Goal: Task Accomplishment & Management: Complete application form

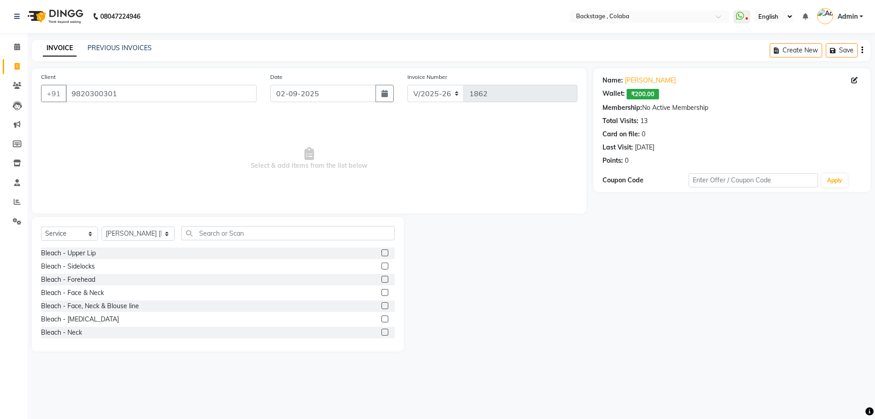
select select "5451"
select select "service"
select select "83246"
click at [304, 233] on input "text" at bounding box center [287, 233] width 213 height 14
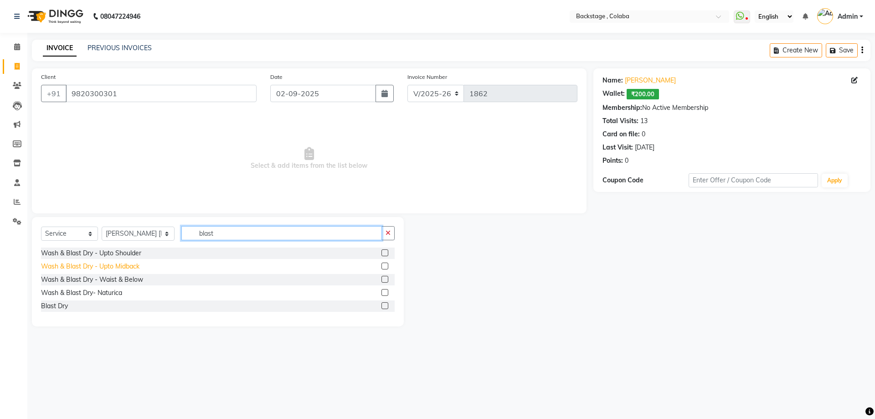
type input "blast"
click at [122, 266] on div "Wash & Blast Dry - Upto Midback" at bounding box center [90, 267] width 98 height 10
checkbox input "false"
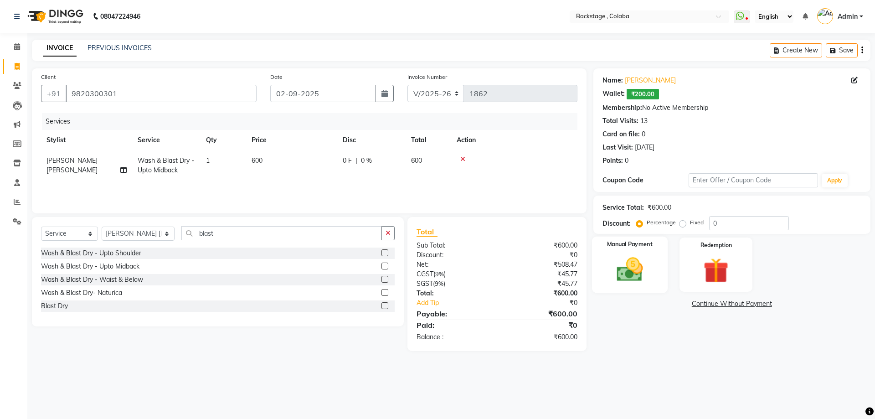
click at [627, 260] on img at bounding box center [629, 269] width 42 height 30
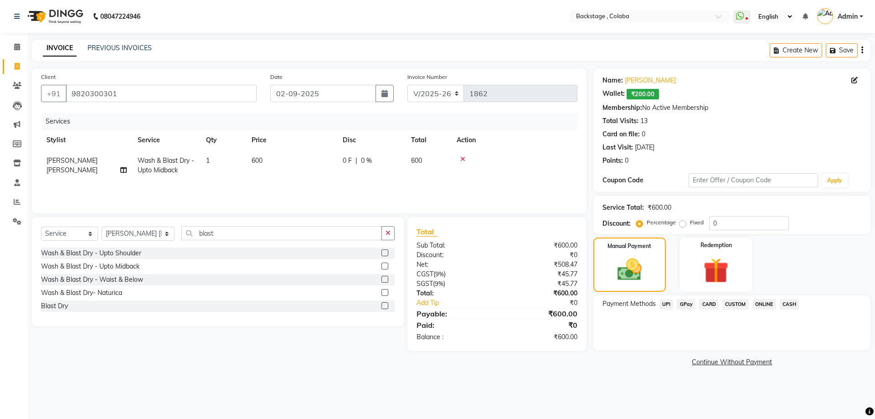
click at [791, 301] on span "CASH" at bounding box center [790, 304] width 20 height 10
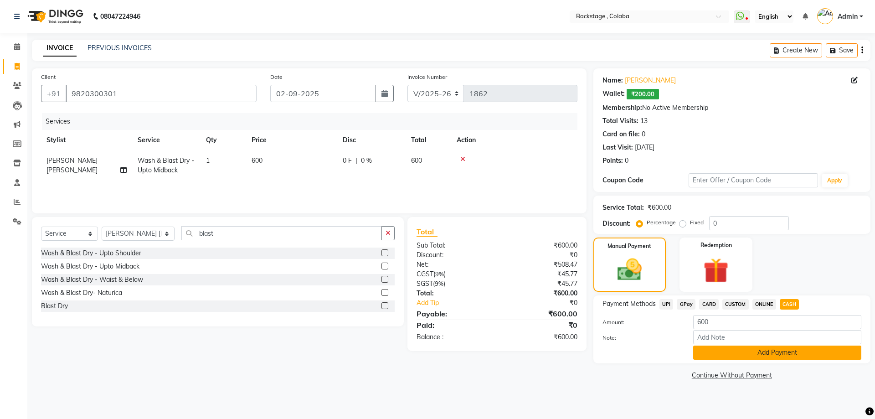
click at [782, 359] on button "Add Payment" at bounding box center [777, 352] width 168 height 14
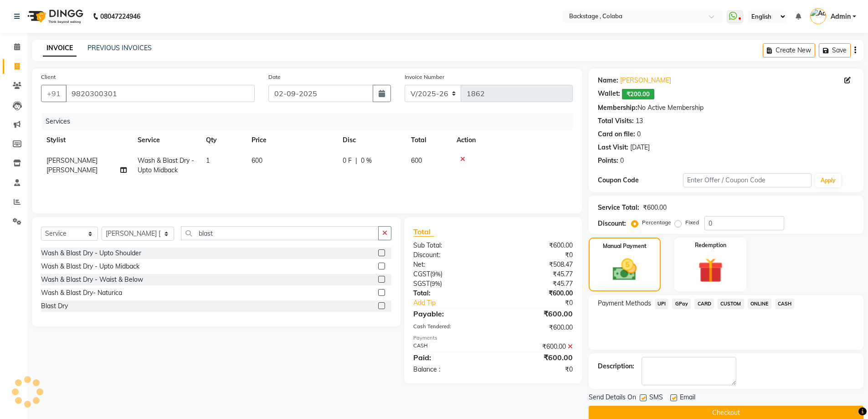
click at [769, 406] on button "Checkout" at bounding box center [726, 413] width 275 height 14
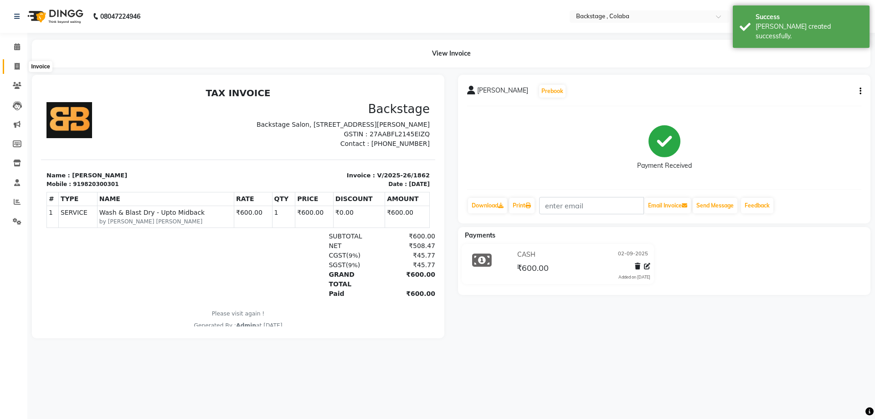
click at [16, 63] on icon at bounding box center [17, 66] width 5 height 7
select select "service"
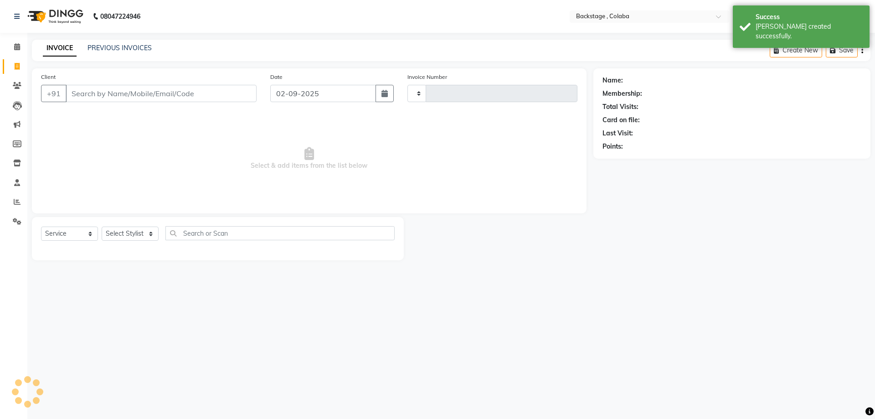
type input "1863"
select select "5451"
click at [76, 90] on input "Client" at bounding box center [161, 93] width 191 height 17
drag, startPoint x: 125, startPoint y: 228, endPoint x: 123, endPoint y: 214, distance: 13.9
click at [125, 228] on select "Select Stylist Backstage Bharti Nitesh Gohar Jayesh Anil Karekar Kalavati Sharm…" at bounding box center [138, 233] width 73 height 14
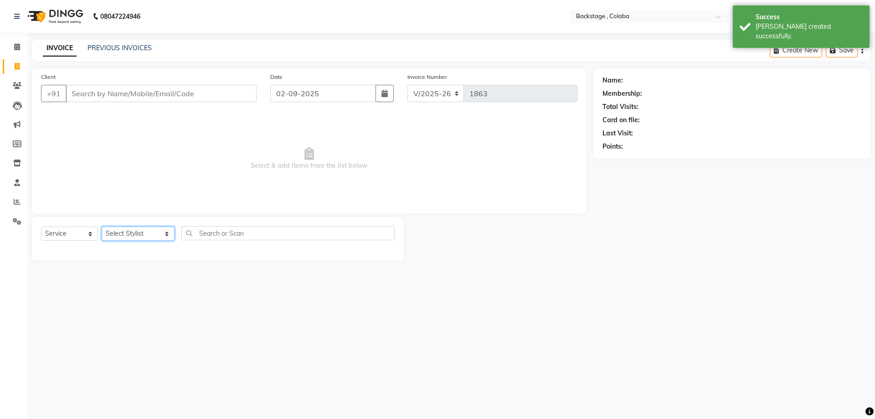
select select "37138"
click at [102, 226] on select "Select Stylist Backstage Bharti Nitesh Gohar Jayesh Anil Karekar Kalavati Sharm…" at bounding box center [138, 233] width 73 height 14
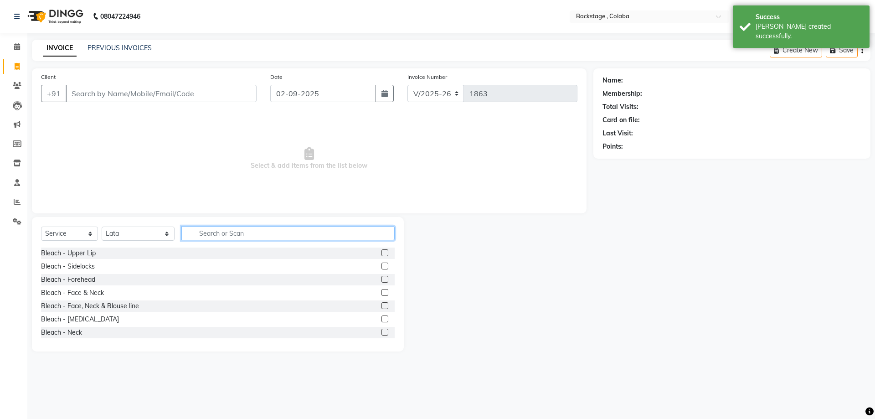
click at [215, 236] on input "text" at bounding box center [287, 233] width 213 height 14
type input "ped"
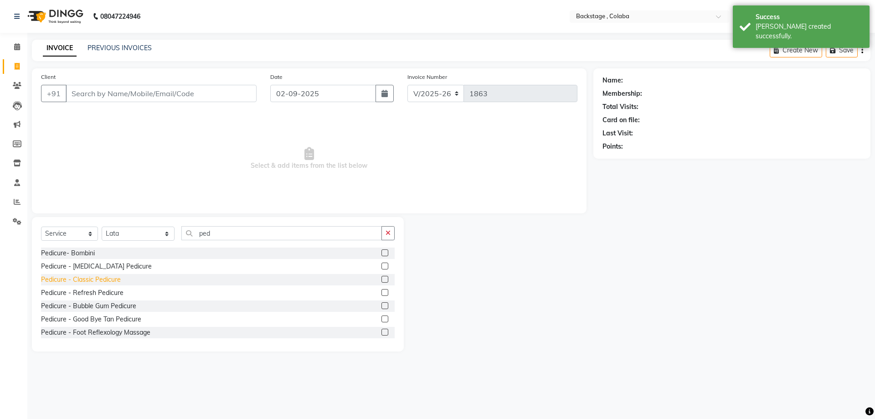
click at [96, 282] on div "Pedicure - Classic Pedicure" at bounding box center [81, 280] width 80 height 10
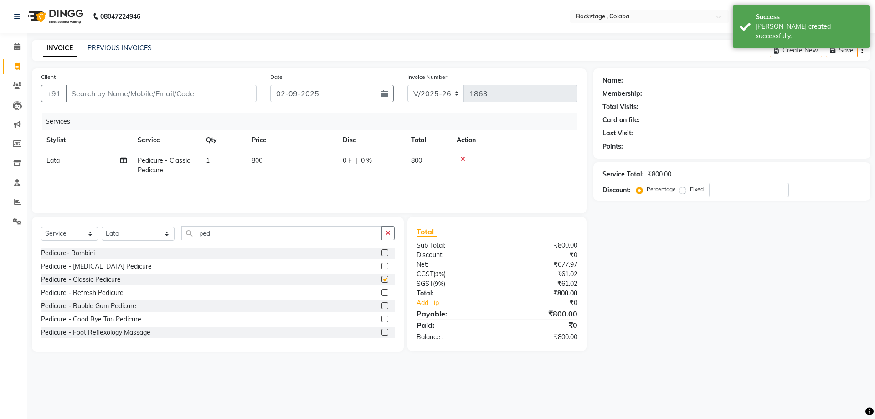
checkbox input "false"
click at [119, 99] on input "Client" at bounding box center [161, 93] width 191 height 17
type input "8"
type input "0"
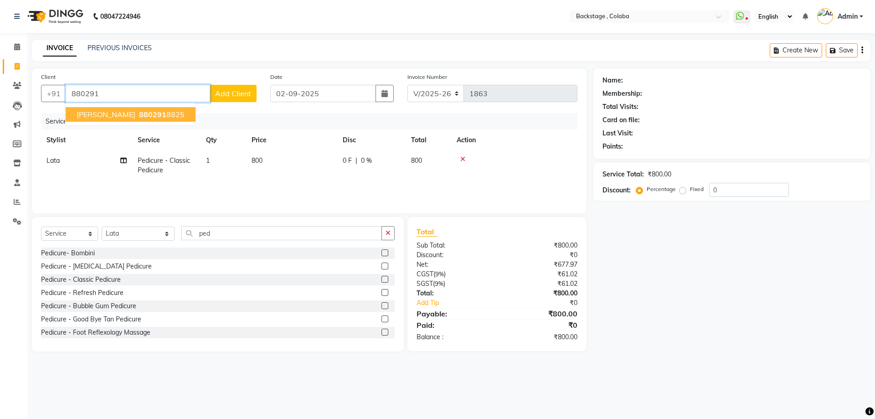
click at [133, 108] on button "Shivani Bhatt 880291 8825" at bounding box center [131, 114] width 130 height 15
type input "8802918825"
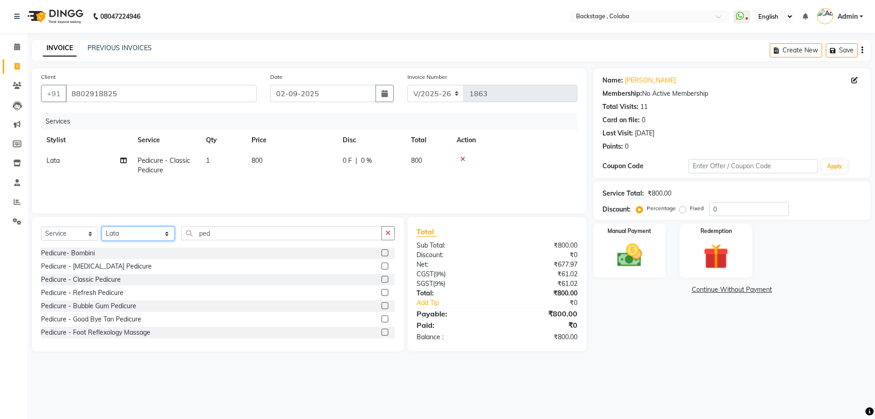
click at [144, 233] on select "Select Stylist Backstage Bharti Nitesh Gohar Jayesh Anil Karekar Kalavati Sharm…" at bounding box center [138, 233] width 73 height 14
click at [635, 85] on link "[PERSON_NAME]" at bounding box center [650, 81] width 51 height 10
drag, startPoint x: 136, startPoint y: 229, endPoint x: 137, endPoint y: 240, distance: 10.5
click at [137, 232] on select "Select Stylist Backstage Bharti Nitesh Gohar Jayesh Anil Karekar Kalavati Sharm…" at bounding box center [138, 233] width 73 height 14
select select "61513"
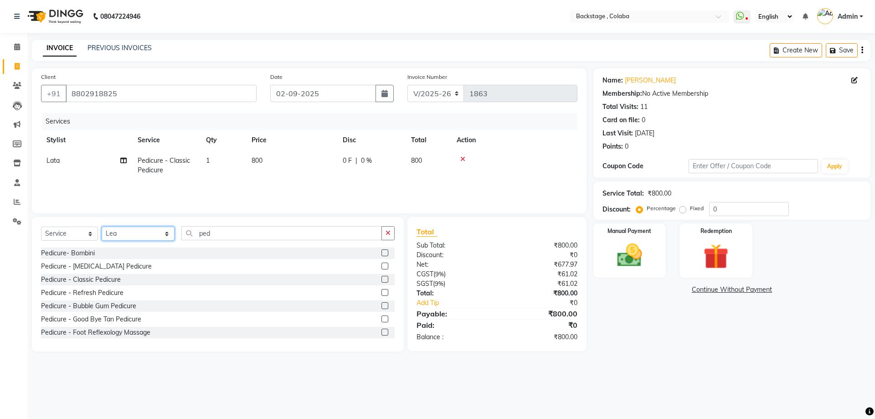
click at [102, 226] on select "Select Stylist Backstage Bharti Nitesh Gohar Jayesh Anil Karekar Kalavati Sharm…" at bounding box center [138, 233] width 73 height 14
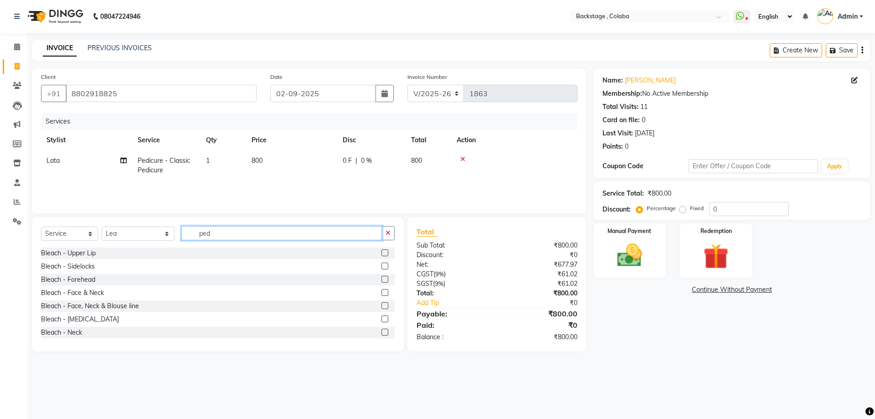
click at [209, 231] on input "ped" at bounding box center [281, 233] width 200 height 14
type input "mani"
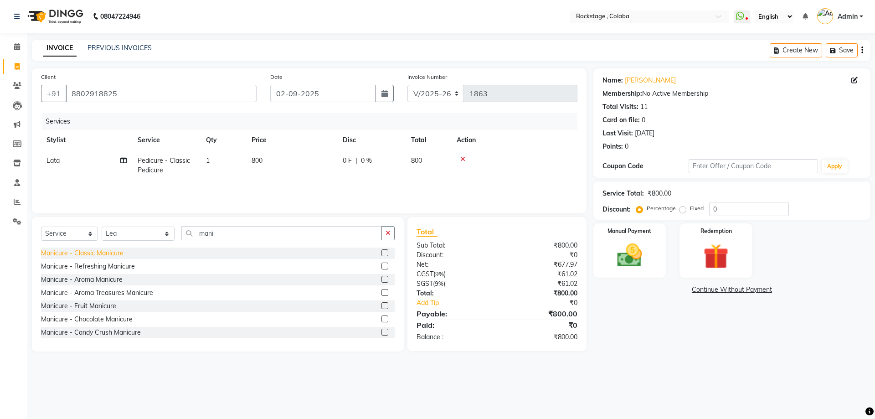
click at [80, 256] on div "Manicure - Classic Manicure" at bounding box center [82, 253] width 82 height 10
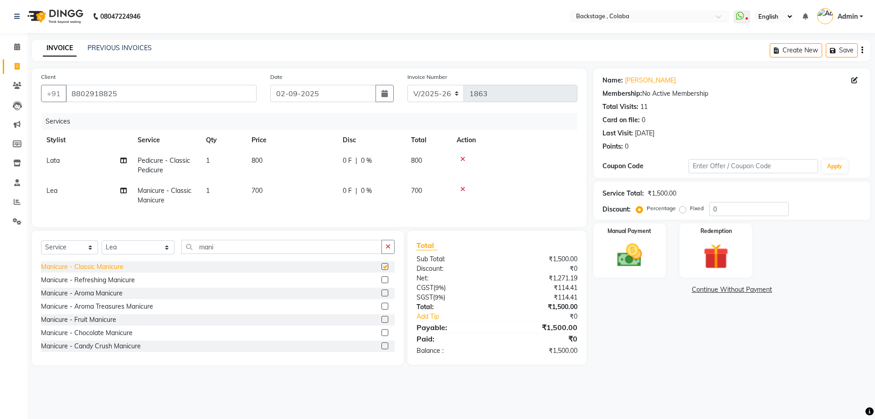
checkbox input "false"
click at [214, 249] on input "mani" at bounding box center [281, 247] width 200 height 14
drag, startPoint x: 118, startPoint y: 250, endPoint x: 118, endPoint y: 259, distance: 9.1
click at [118, 250] on select "Select Stylist Backstage Bharti Nitesh Gohar Jayesh Anil Karekar Kalavati Sharm…" at bounding box center [138, 247] width 73 height 14
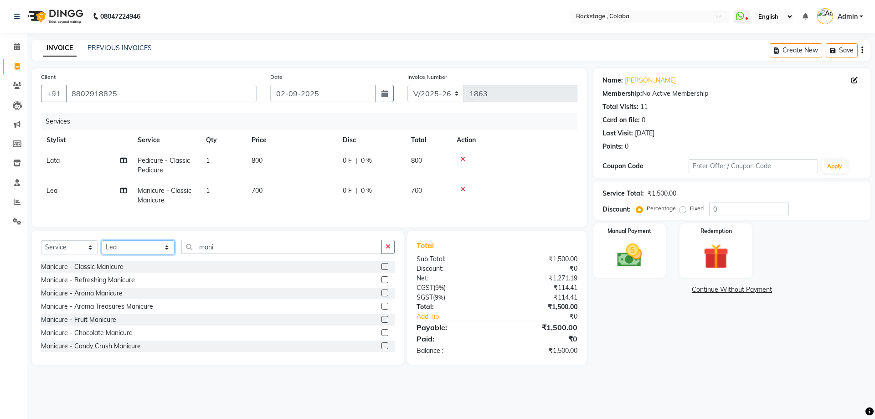
select select "37138"
click at [102, 247] on select "Select Stylist Backstage Bharti Nitesh Gohar Jayesh Anil Karekar Kalavati Sharm…" at bounding box center [138, 247] width 73 height 14
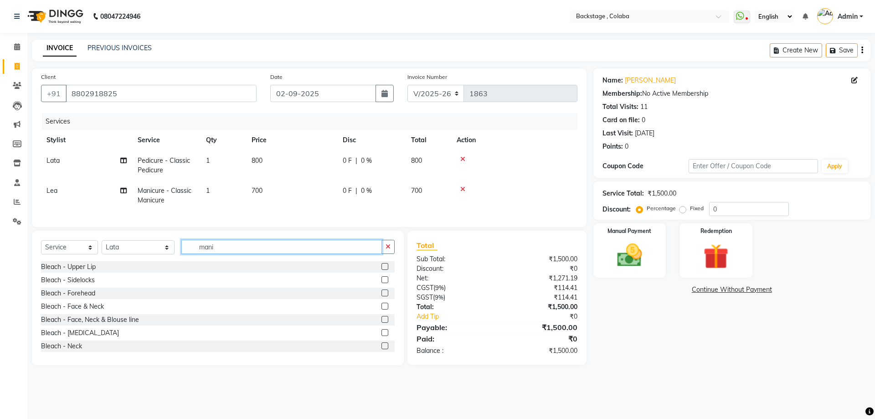
click at [205, 252] on input "mani" at bounding box center [281, 247] width 200 height 14
type input "pre"
click at [103, 298] on div "Premium Wax - Underarm" at bounding box center [79, 293] width 77 height 10
checkbox input "false"
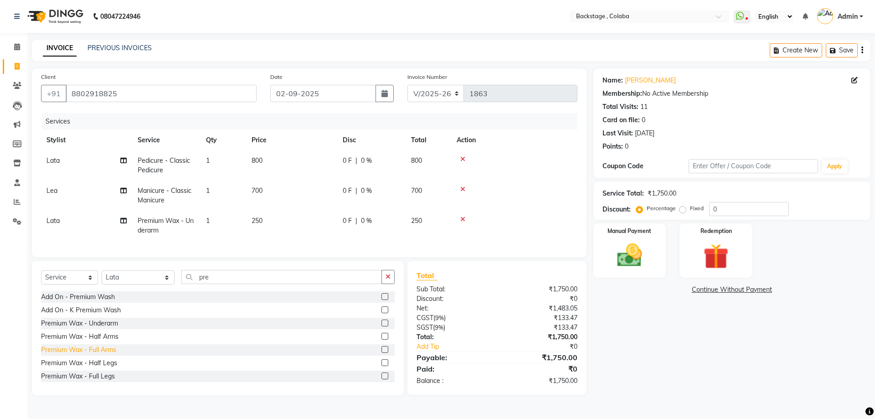
click at [106, 354] on div "Premium Wax - Full Arms" at bounding box center [78, 350] width 75 height 10
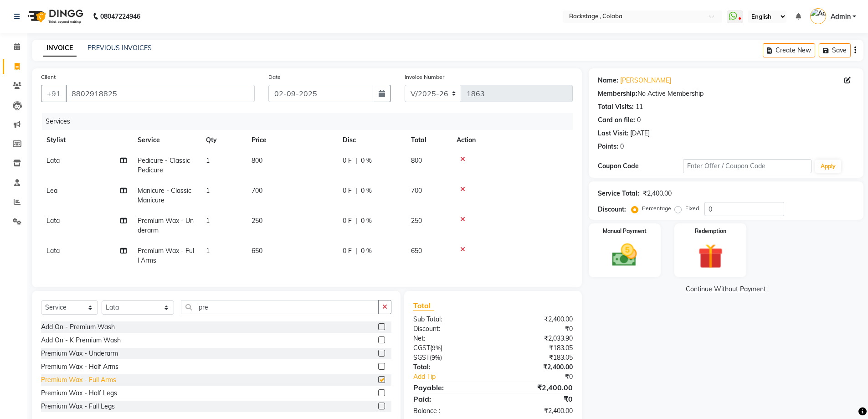
checkbox input "false"
click at [105, 411] on div "Premium Wax - Full Legs" at bounding box center [78, 406] width 74 height 10
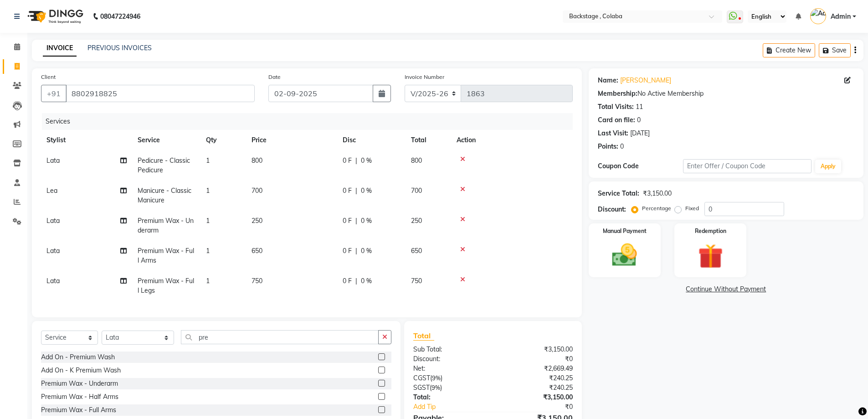
checkbox input "false"
click at [259, 249] on span "650" at bounding box center [257, 251] width 11 height 8
select select "37138"
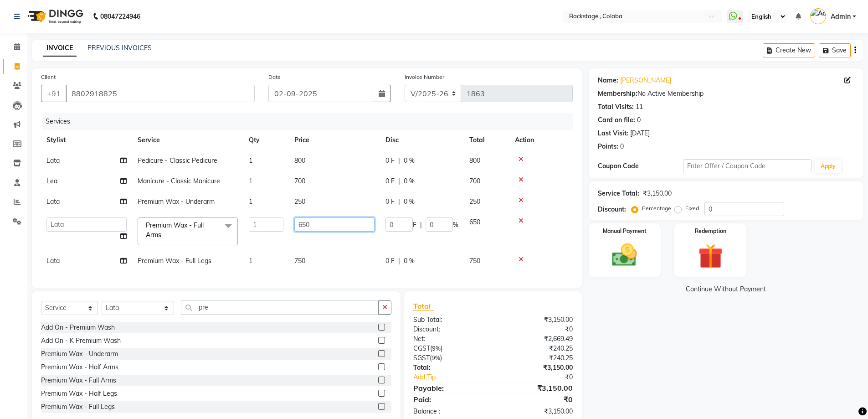
drag, startPoint x: 341, startPoint y: 234, endPoint x: 280, endPoint y: 229, distance: 61.7
click at [280, 229] on tr "Backstage Bharti Nitesh Gohar Jayesh Anil Karekar Kalavati Sharma Ketan Kamalak…" at bounding box center [307, 231] width 532 height 39
type input "750"
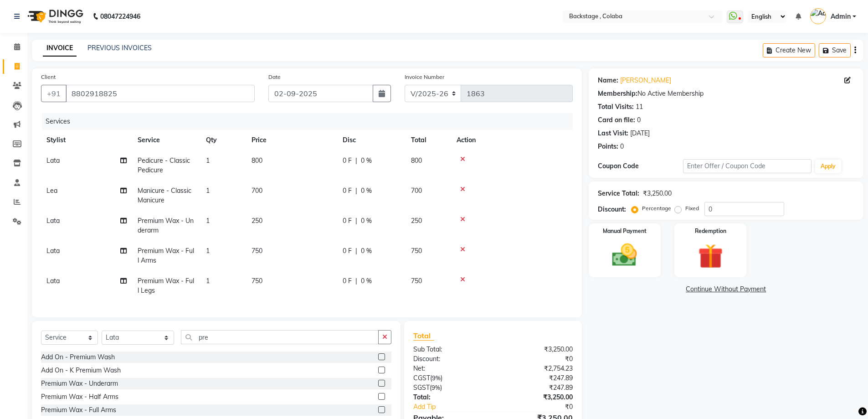
click at [305, 260] on tbody "Lata Pedicure - Classic Pedicure 1 800 0 F | 0 % 800 Lea Manicure - Classic Man…" at bounding box center [307, 225] width 532 height 150
click at [305, 267] on td "750" at bounding box center [291, 256] width 91 height 30
select select "37138"
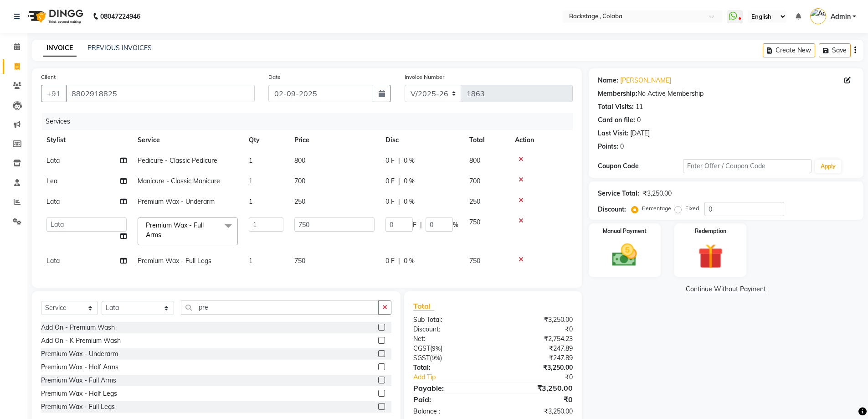
click at [305, 269] on td "750" at bounding box center [334, 261] width 91 height 21
select select "37138"
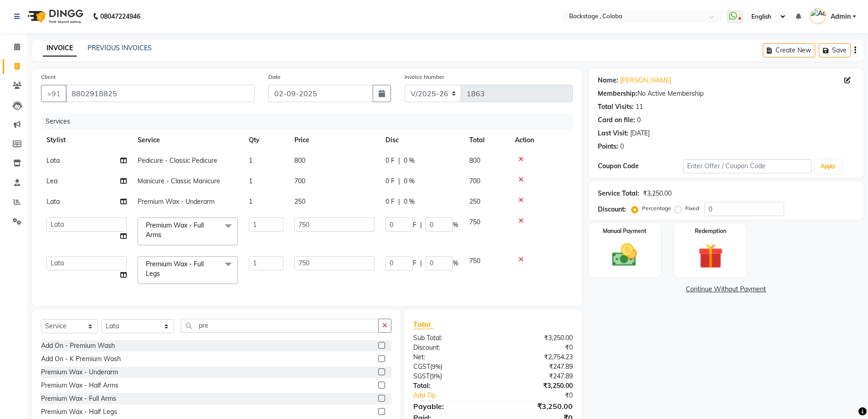
click at [314, 251] on td "750" at bounding box center [334, 270] width 91 height 39
click at [318, 263] on input "750" at bounding box center [334, 263] width 80 height 14
type input "850"
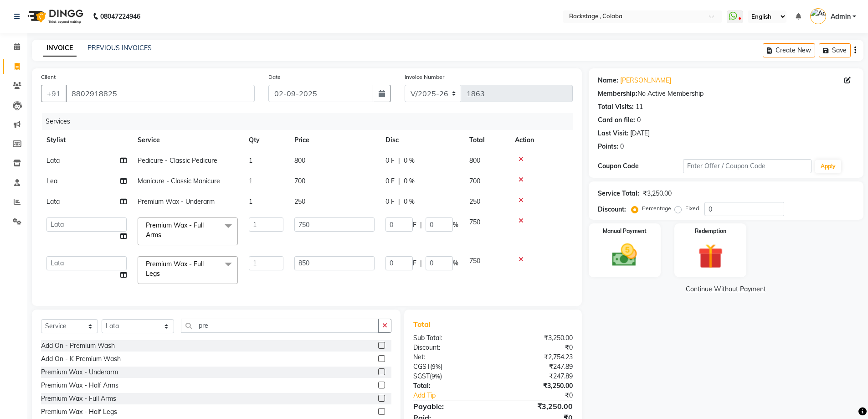
click at [310, 198] on td "250" at bounding box center [334, 201] width 91 height 21
select select "37138"
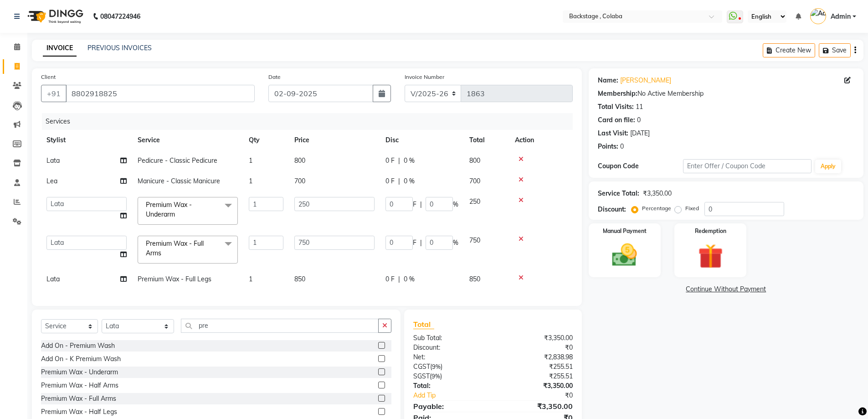
click at [310, 198] on input "250" at bounding box center [334, 204] width 80 height 14
click at [324, 207] on input "250" at bounding box center [334, 204] width 80 height 14
type input "300"
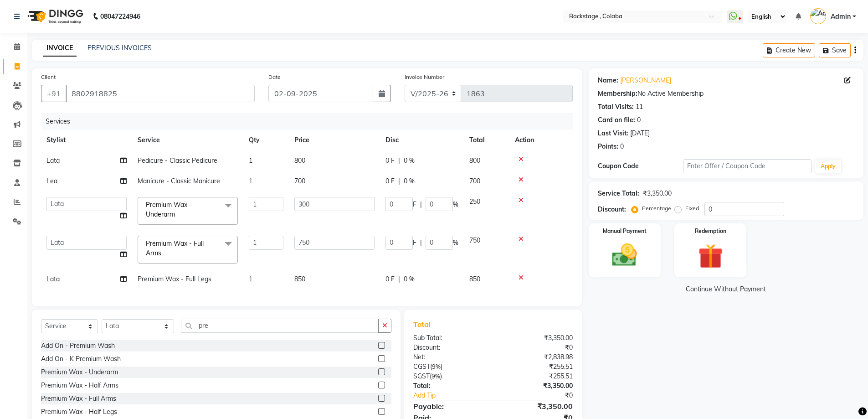
click at [321, 231] on td "750" at bounding box center [334, 249] width 91 height 39
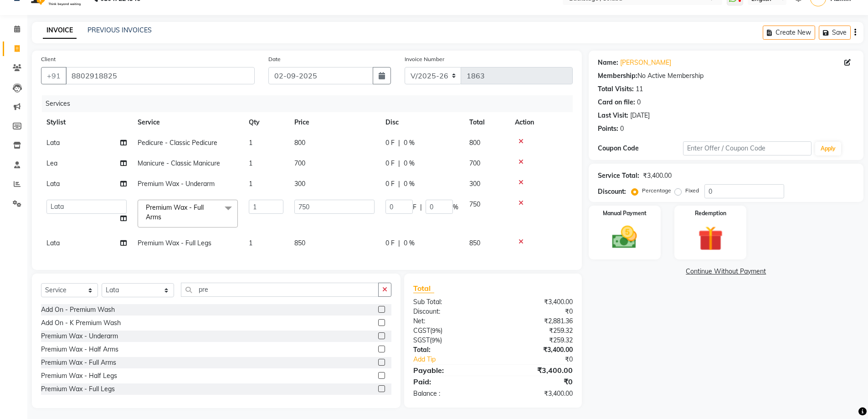
scroll to position [27, 0]
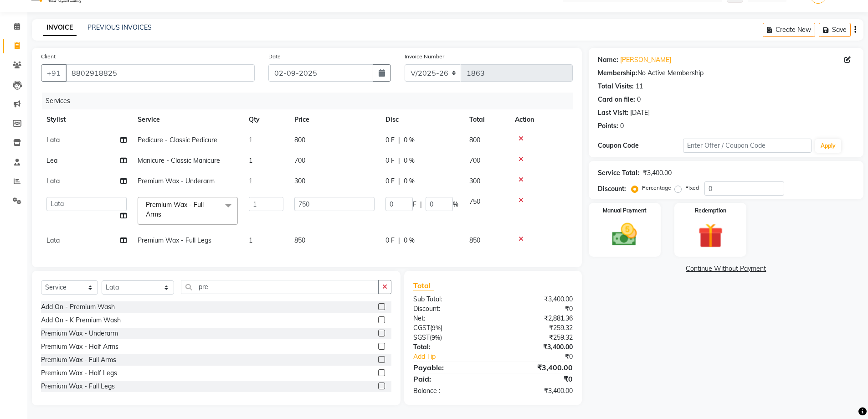
click at [526, 27] on div "INVOICE PREVIOUS INVOICES Create New Save" at bounding box center [448, 29] width 832 height 21
click at [246, 289] on input "pre" at bounding box center [280, 287] width 198 height 14
click at [521, 176] on icon at bounding box center [521, 179] width 5 height 6
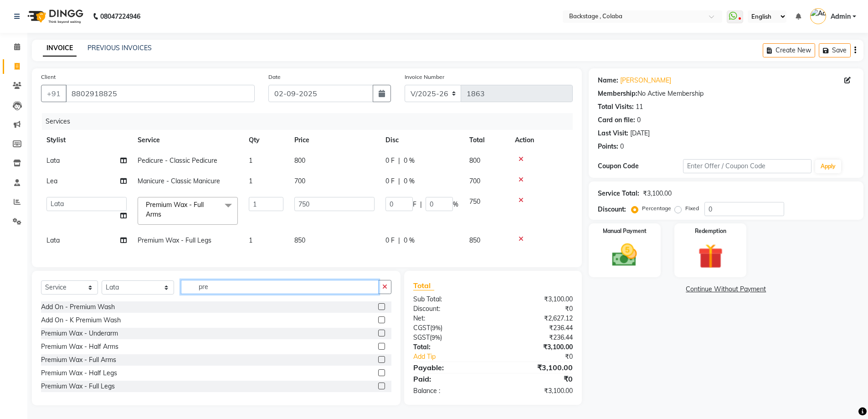
click at [271, 289] on input "pre" at bounding box center [280, 287] width 198 height 14
type input "thre"
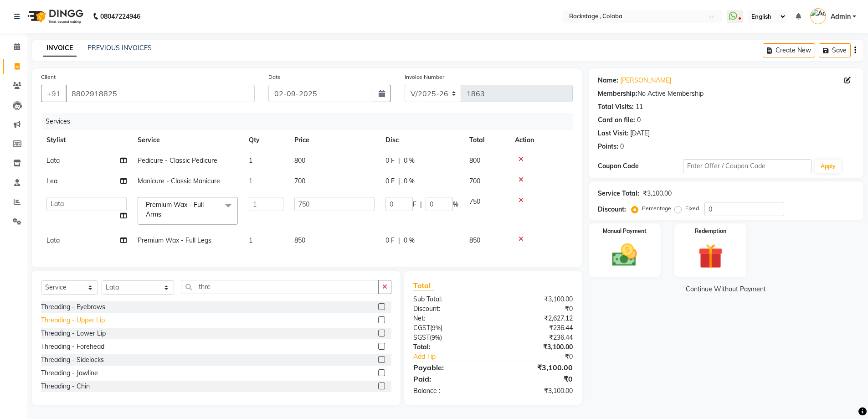
click at [94, 322] on div "Threading - Upper Lip" at bounding box center [73, 320] width 64 height 10
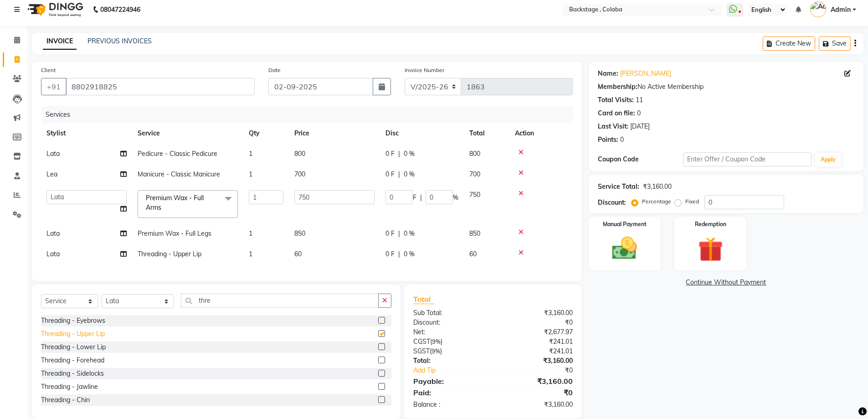
checkbox input "false"
click at [99, 325] on div "Threading - Eyebrows" at bounding box center [73, 321] width 64 height 10
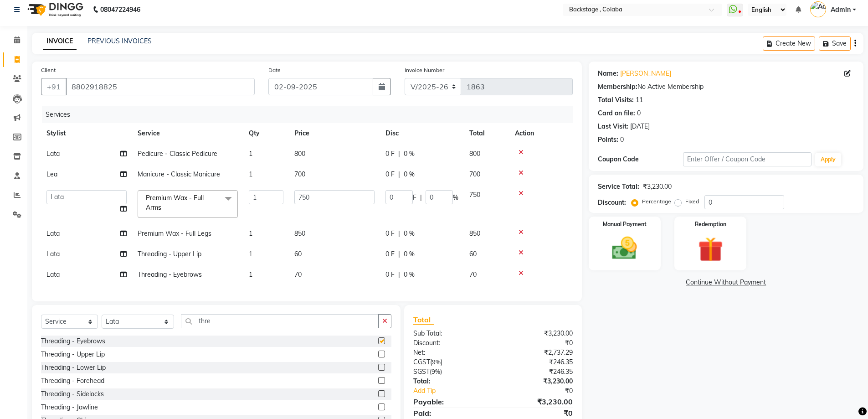
checkbox input "false"
click at [523, 252] on icon at bounding box center [521, 252] width 5 height 6
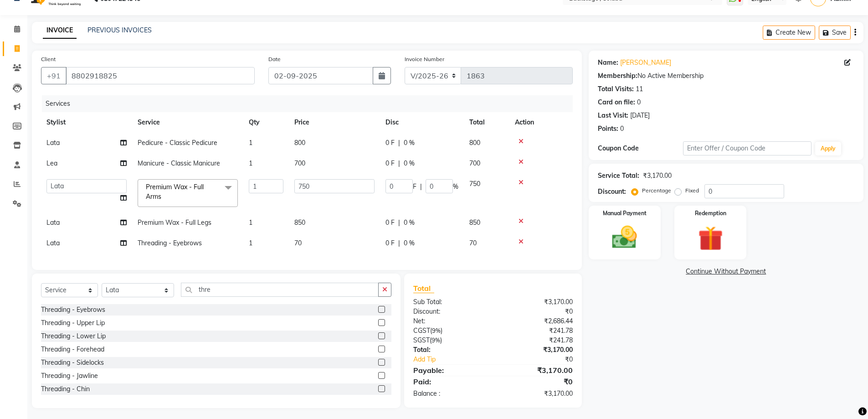
scroll to position [27, 0]
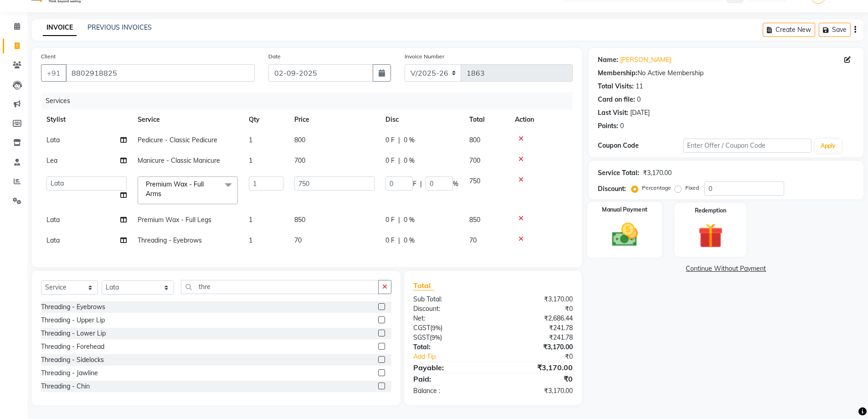
click at [625, 232] on img at bounding box center [625, 235] width 42 height 30
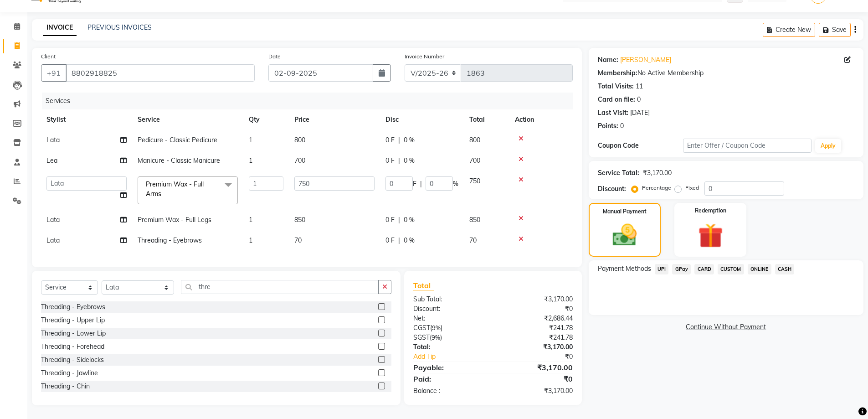
click at [679, 264] on span "GPay" at bounding box center [681, 269] width 19 height 10
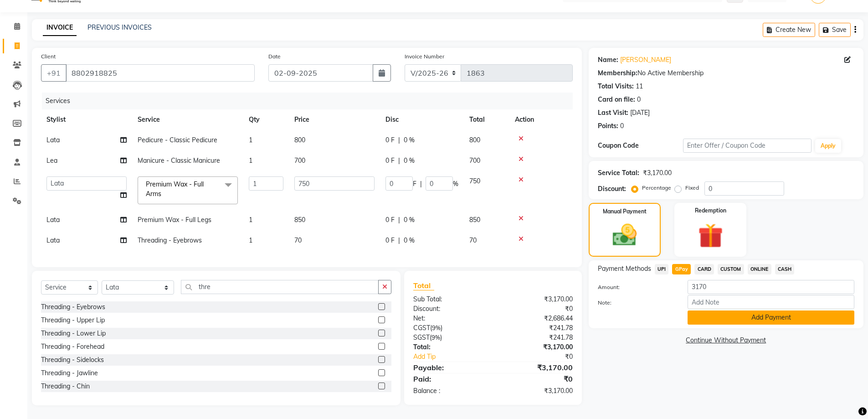
click at [706, 310] on button "Add Payment" at bounding box center [771, 317] width 167 height 14
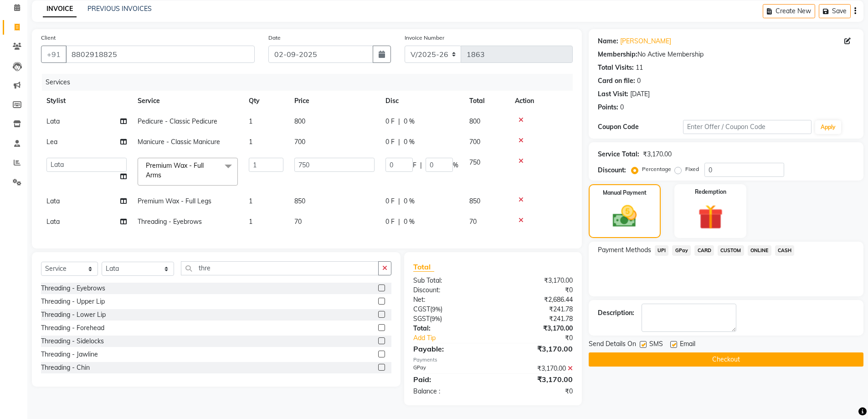
scroll to position [46, 0]
click at [572, 366] on icon at bounding box center [570, 368] width 5 height 6
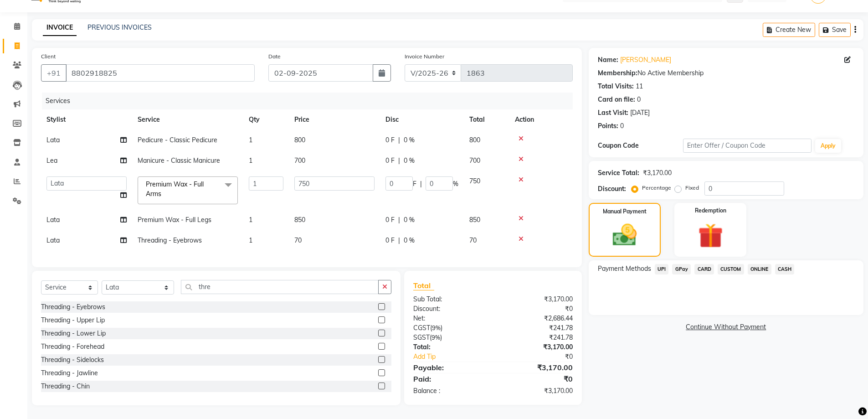
click at [781, 264] on span "CASH" at bounding box center [785, 269] width 20 height 10
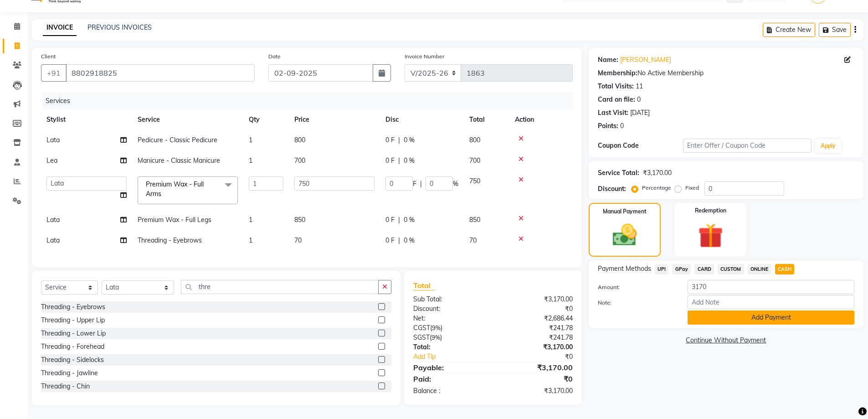
click at [760, 310] on button "Add Payment" at bounding box center [771, 317] width 167 height 14
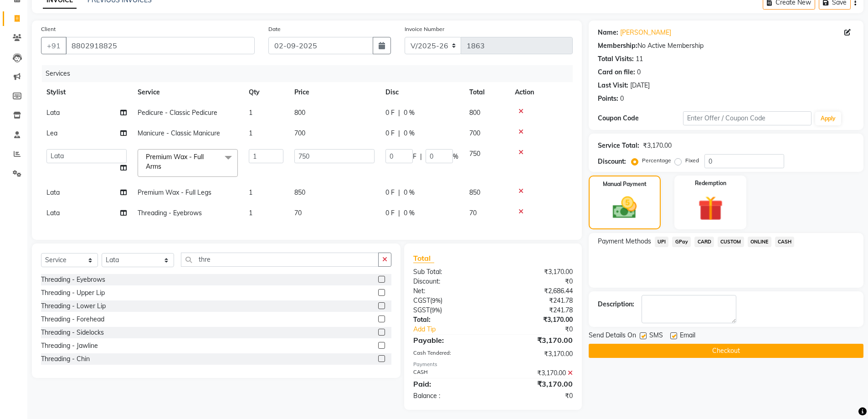
scroll to position [59, 0]
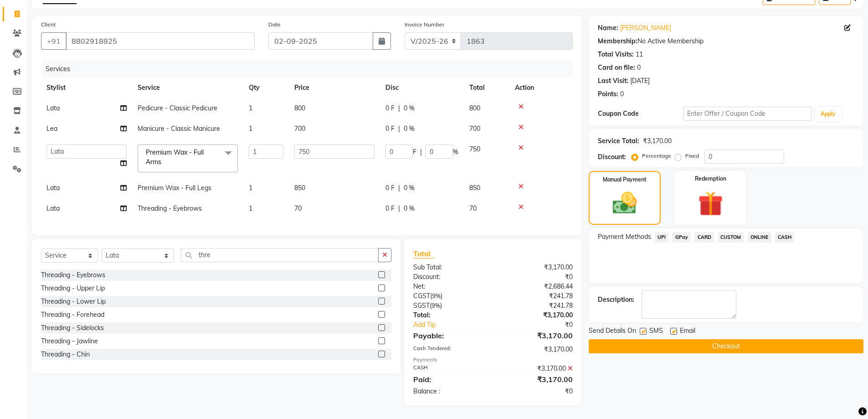
click at [615, 339] on button "Checkout" at bounding box center [726, 346] width 275 height 14
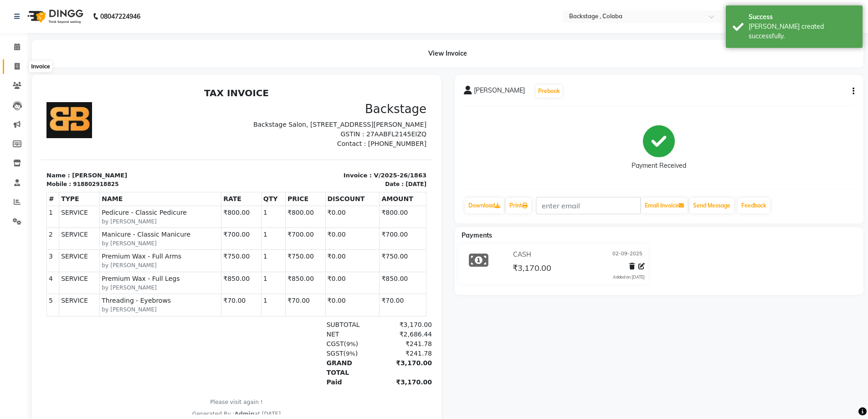
click at [21, 62] on span at bounding box center [17, 67] width 16 height 10
select select "5451"
select select "service"
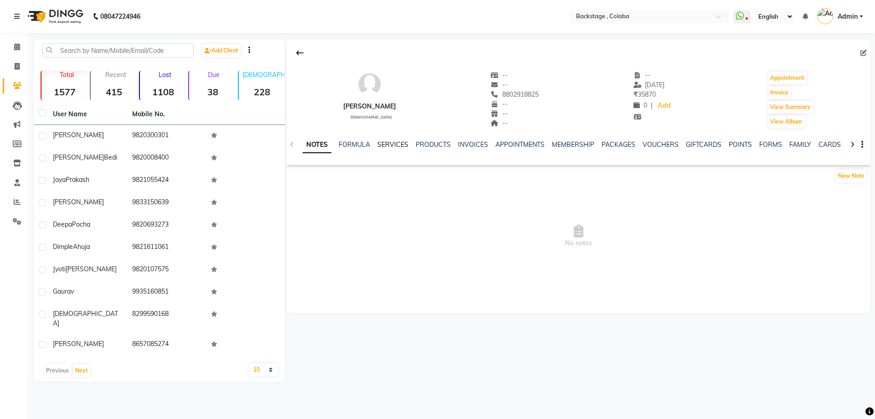
click at [390, 145] on link "SERVICES" at bounding box center [392, 144] width 31 height 8
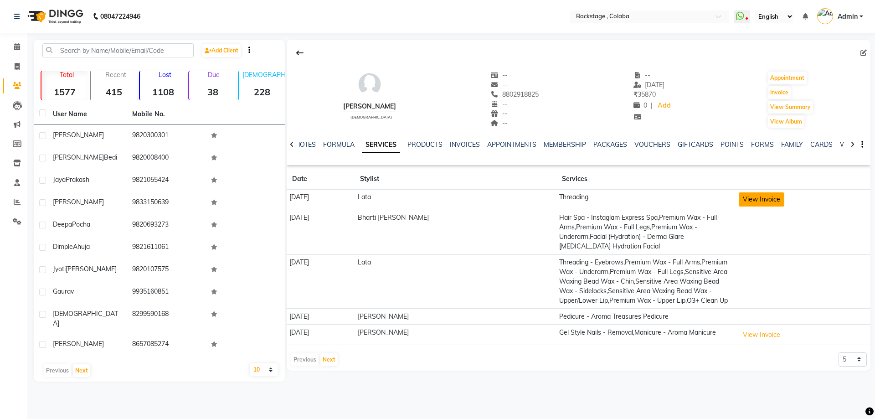
click at [756, 201] on button "View Invoice" at bounding box center [762, 199] width 46 height 14
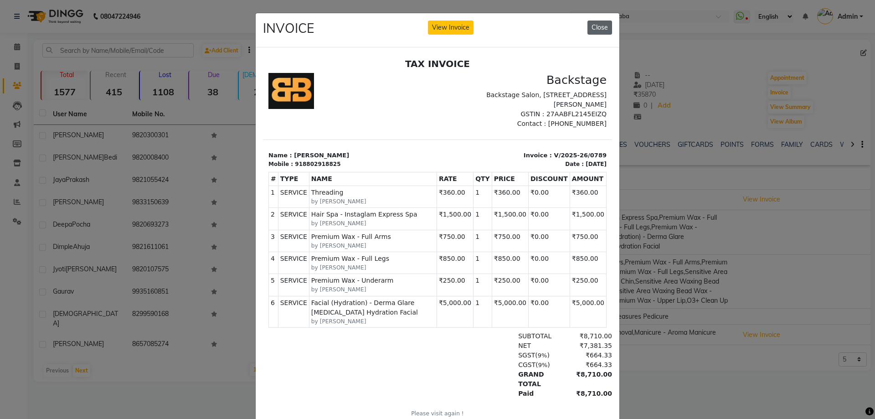
click at [601, 28] on button "Close" at bounding box center [599, 28] width 25 height 14
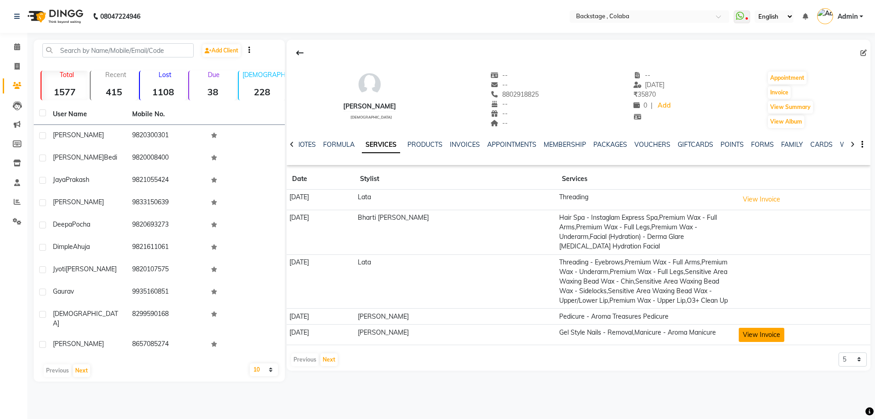
click at [747, 334] on button "View Invoice" at bounding box center [762, 335] width 46 height 14
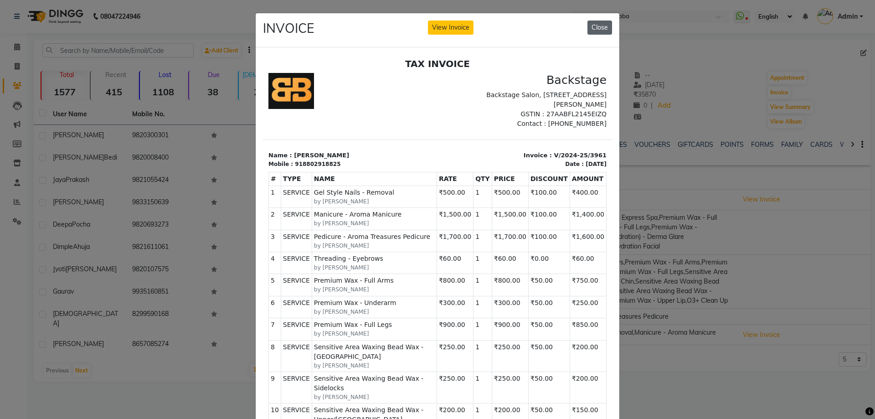
click at [600, 31] on button "Close" at bounding box center [599, 28] width 25 height 14
